Goal: Task Accomplishment & Management: Manage account settings

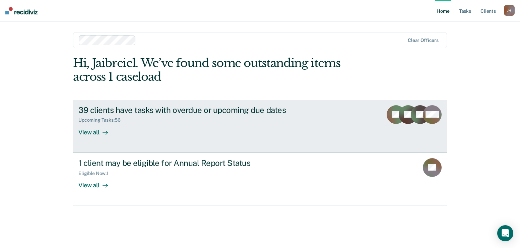
click at [90, 130] on div "View all" at bounding box center [97, 129] width 38 height 13
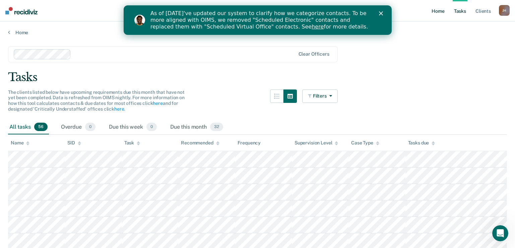
click at [437, 11] on link "Home" at bounding box center [437, 10] width 15 height 21
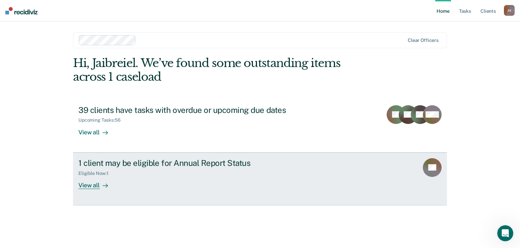
click at [169, 167] on div "1 client may be eligible for Annual Report Status" at bounding box center [195, 163] width 235 height 10
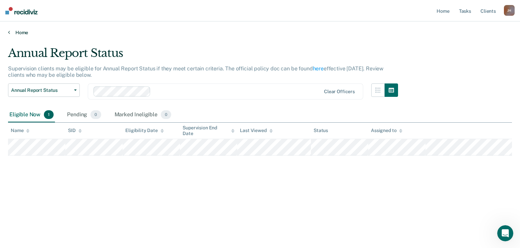
click at [15, 32] on link "Home" at bounding box center [260, 32] width 504 height 6
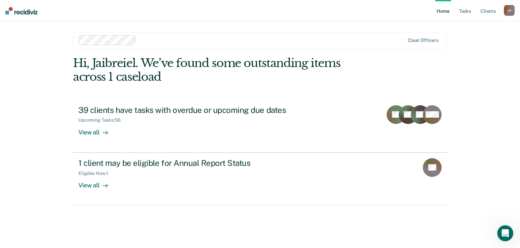
click at [442, 11] on link "Home" at bounding box center [442, 10] width 15 height 21
click at [464, 12] on link "Tasks" at bounding box center [464, 10] width 15 height 21
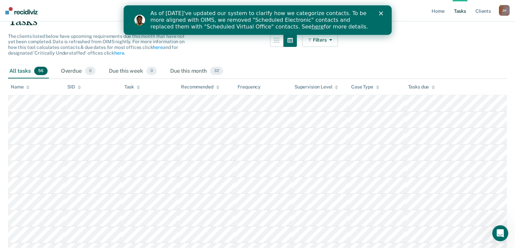
scroll to position [67, 0]
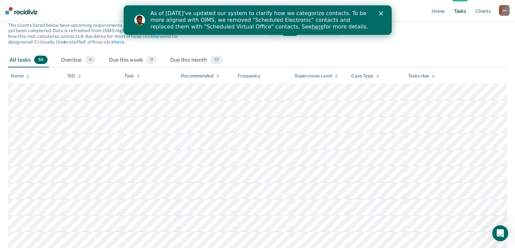
click at [237, 47] on div "The clients listed below have upcoming requirements due this month that have no…" at bounding box center [173, 37] width 330 height 30
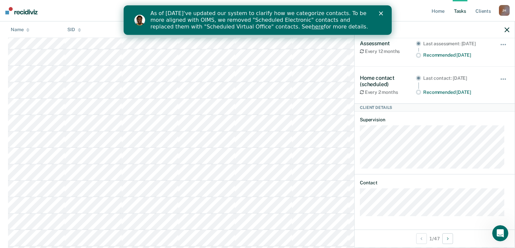
scroll to position [134, 0]
click at [446, 236] on button "Next Client" at bounding box center [447, 238] width 11 height 11
click at [505, 30] on icon "button" at bounding box center [506, 29] width 5 height 5
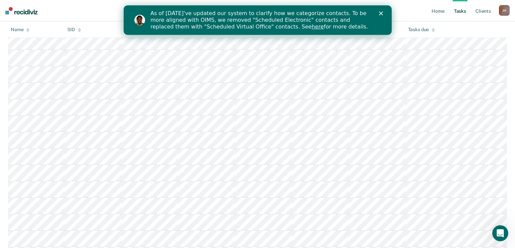
scroll to position [0, 0]
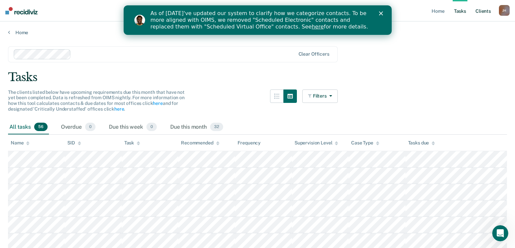
click at [489, 9] on link "Client s" at bounding box center [483, 10] width 18 height 21
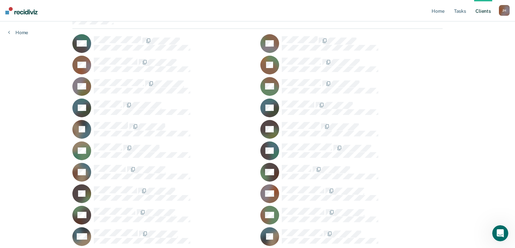
scroll to position [100, 0]
